Goal: Go to known website: Access a specific website the user already knows

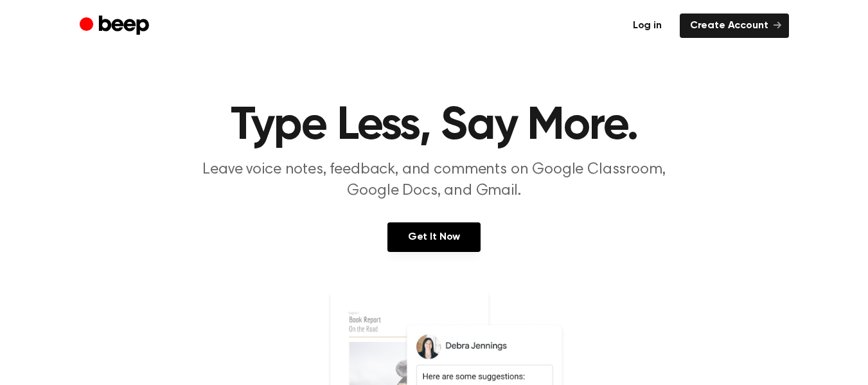
click at [651, 31] on link "Log in" at bounding box center [647, 25] width 49 height 24
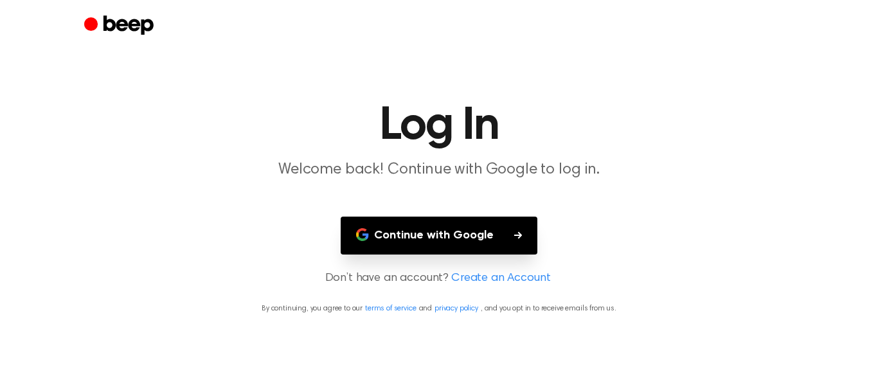
click at [422, 237] on button "Continue with Google" at bounding box center [439, 236] width 197 height 38
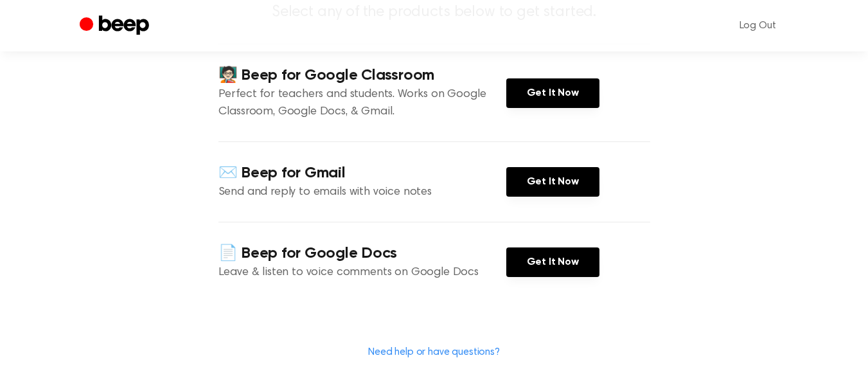
scroll to position [204, 0]
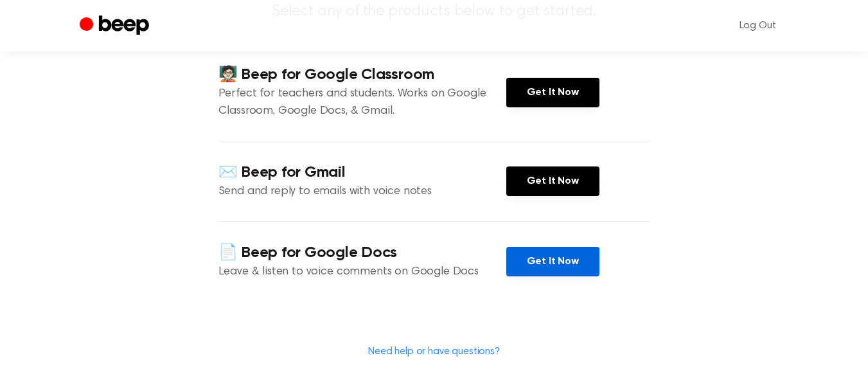
click at [523, 266] on link "Get It Now" at bounding box center [552, 262] width 93 height 30
